Goal: Check status: Check status

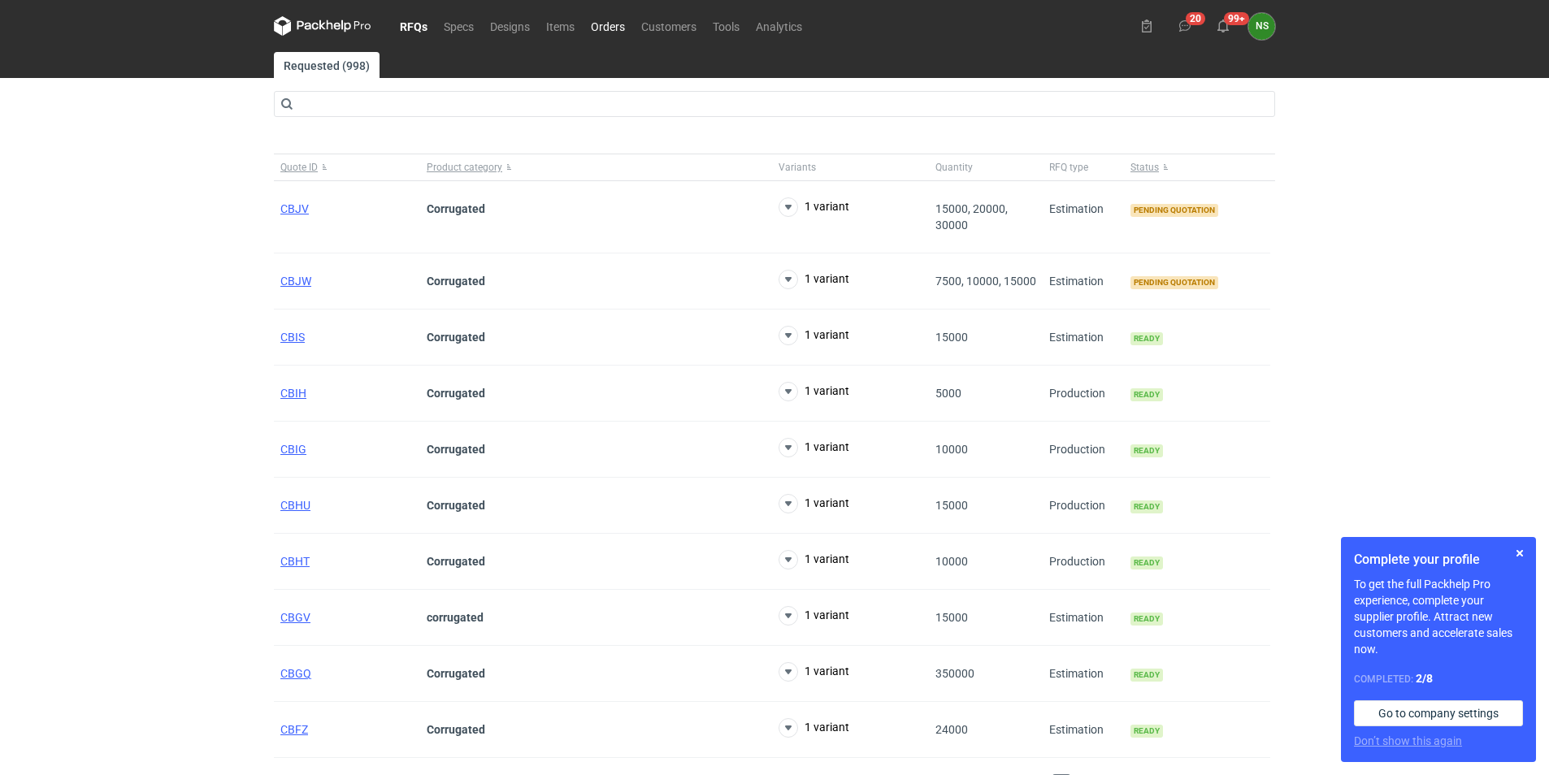
click at [617, 25] on link "Orders" at bounding box center [608, 26] width 50 height 20
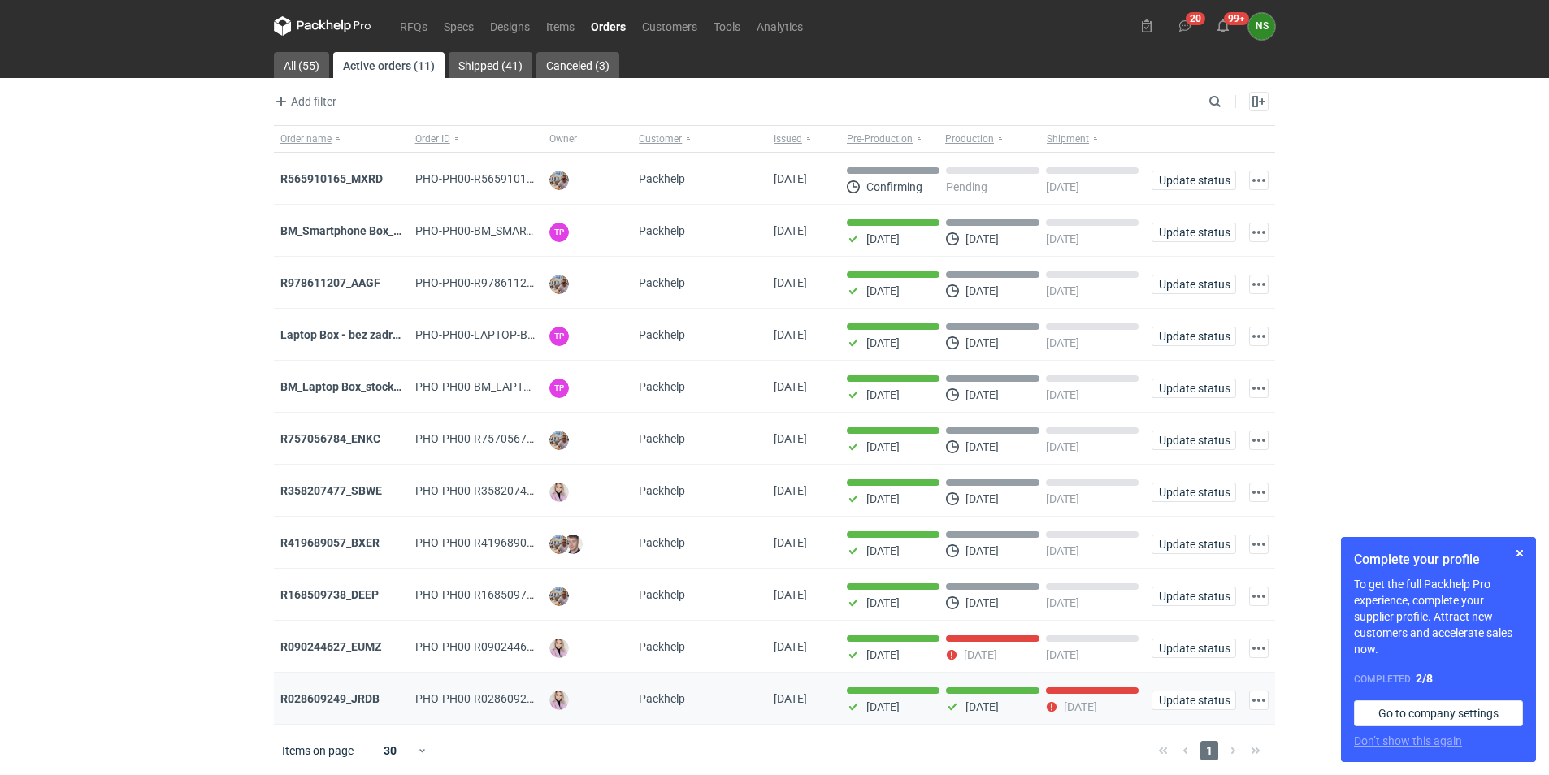
click at [366, 701] on strong "R028609249_JRDB" at bounding box center [329, 698] width 99 height 13
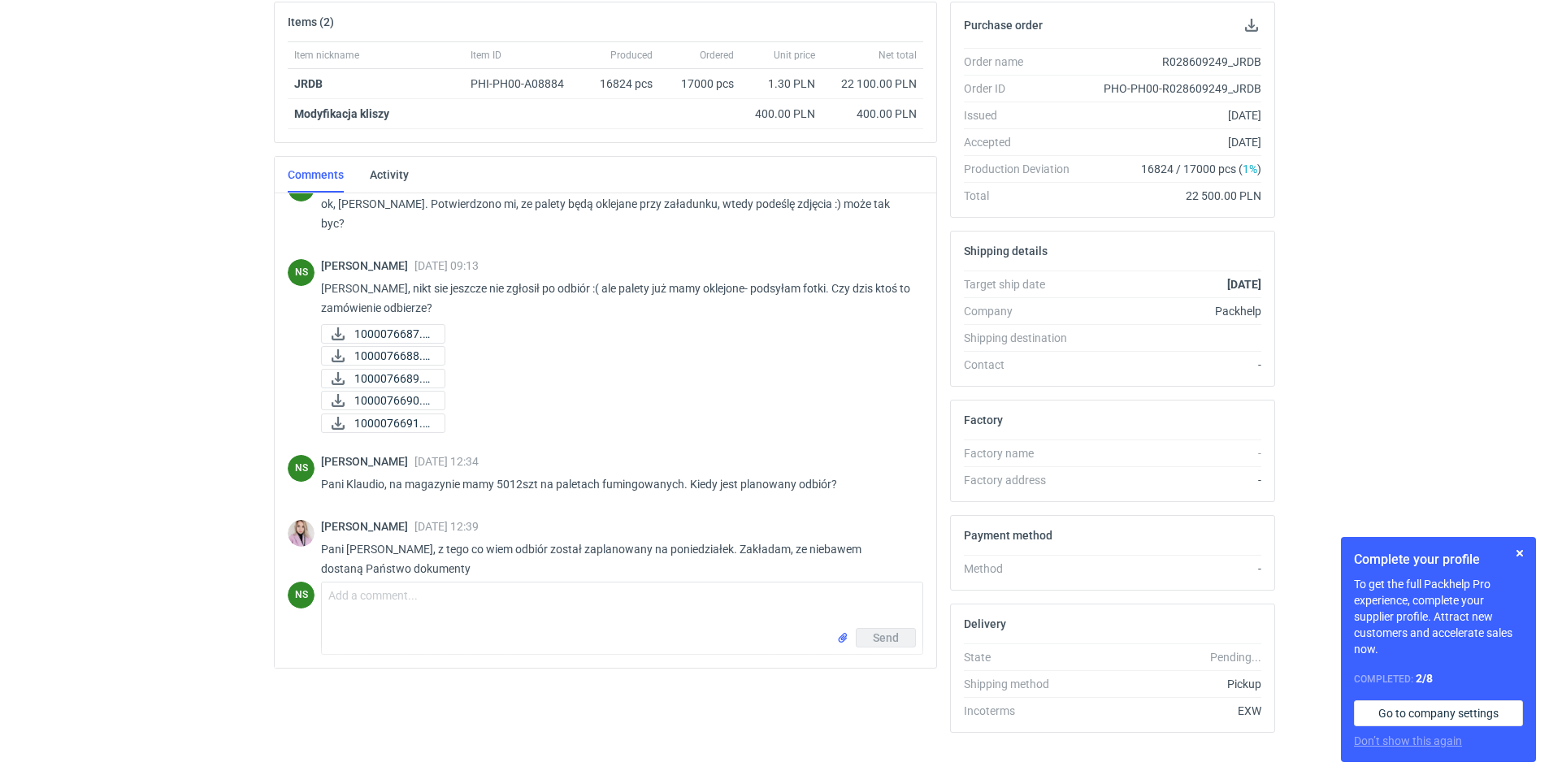
scroll to position [269, 0]
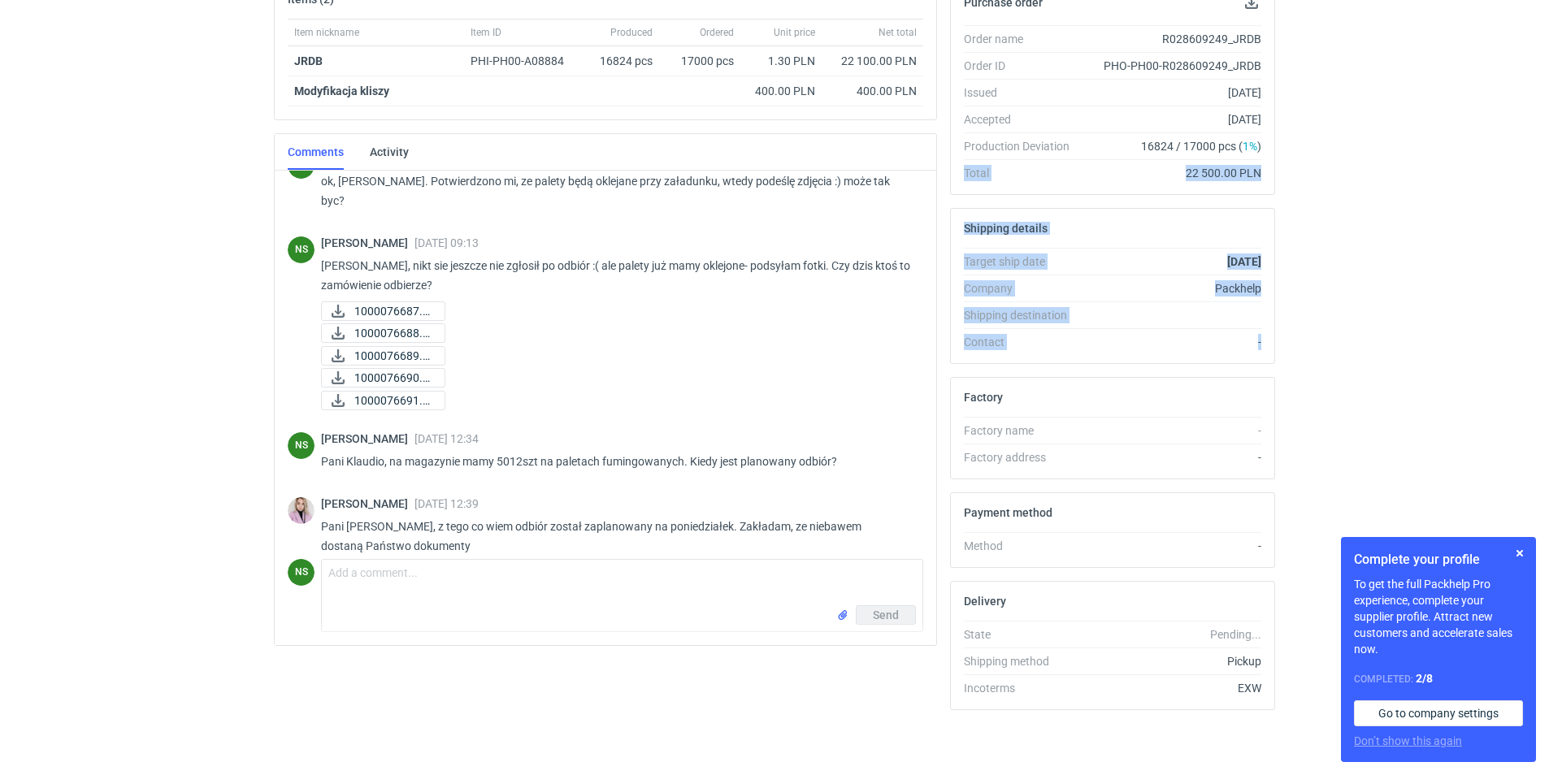
drag, startPoint x: 1548, startPoint y: 348, endPoint x: 1556, endPoint y: 133, distance: 214.7
click at [1548, 133] on html "RFQs Specs Designs Items Orders Customers Tools Analytics 20 99+ NS [PERSON_NAM…" at bounding box center [774, 118] width 1549 height 775
drag, startPoint x: 1556, startPoint y: 133, endPoint x: 1502, endPoint y: 190, distance: 78.2
click at [1502, 189] on div "RFQs Specs Designs Items Orders Customers Tools Analytics 20 99+ NS [PERSON_NAM…" at bounding box center [774, 118] width 1549 height 775
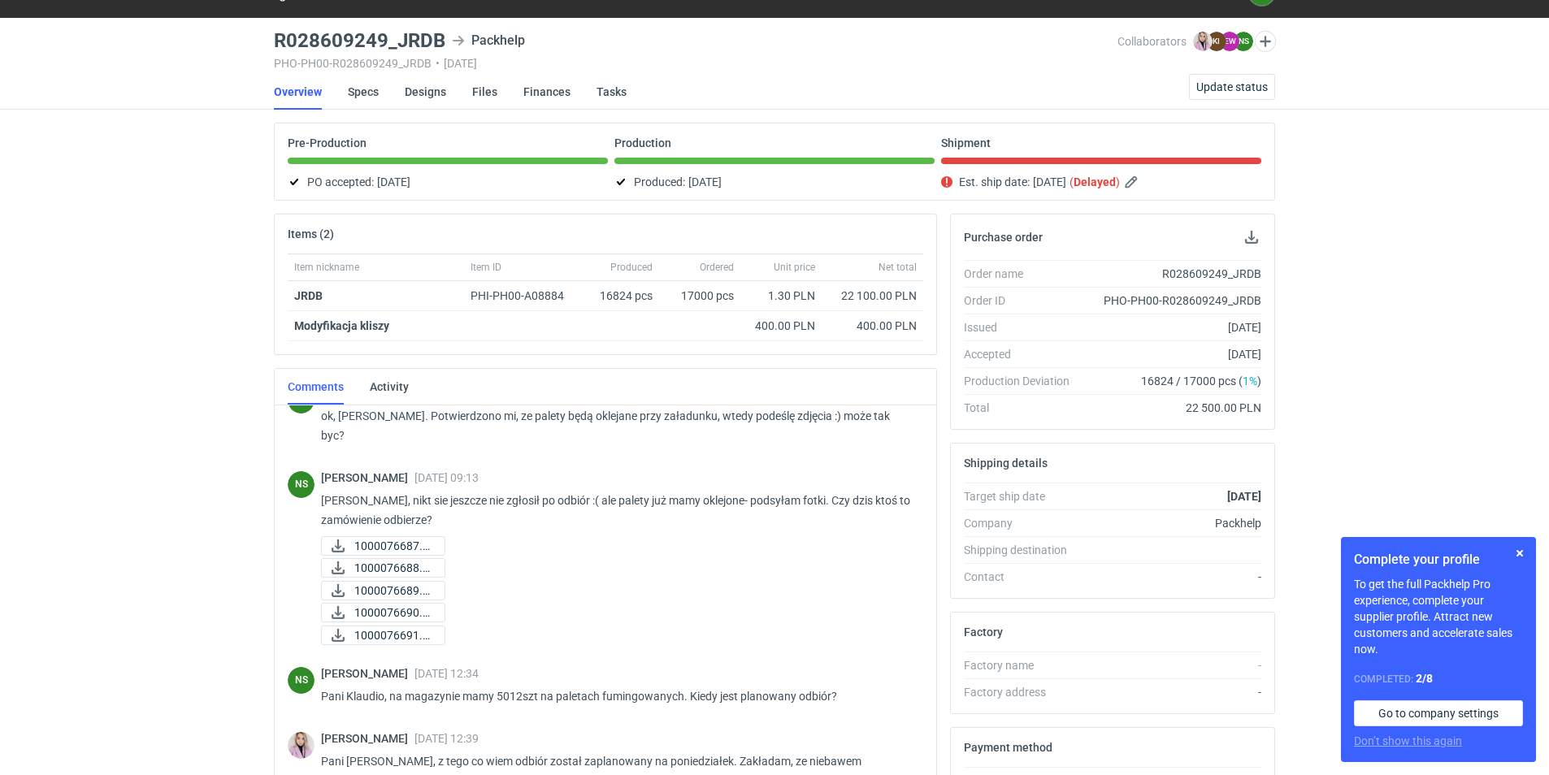
scroll to position [11, 0]
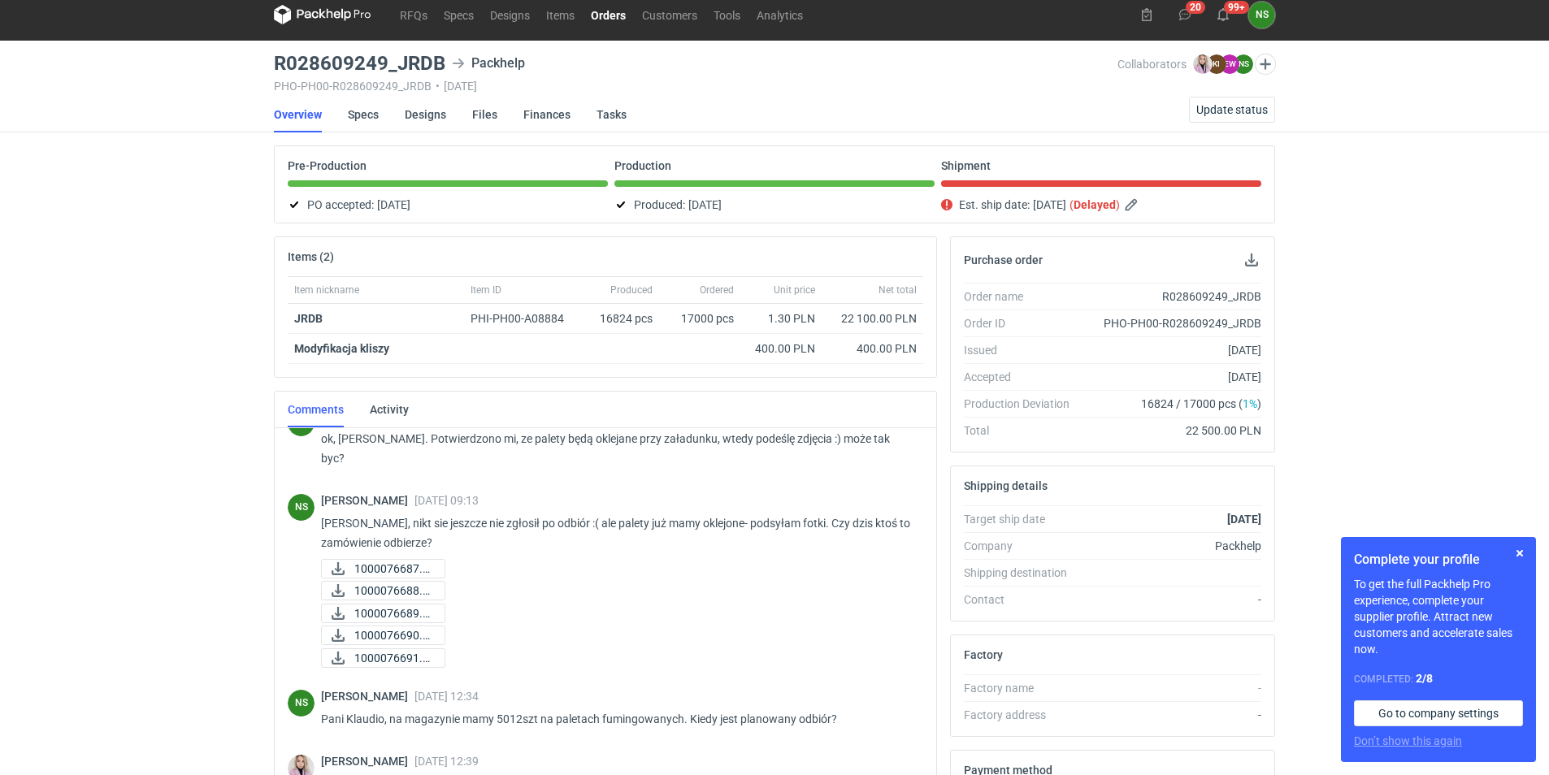
click at [614, 18] on link "Orders" at bounding box center [608, 15] width 51 height 20
